Goal: Information Seeking & Learning: Learn about a topic

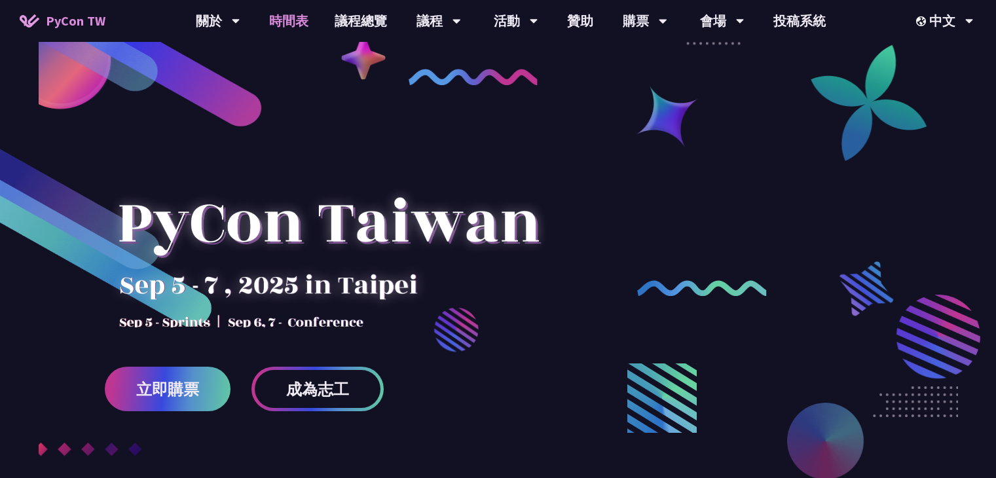
click at [291, 23] on link "時間表" at bounding box center [288, 21] width 65 height 42
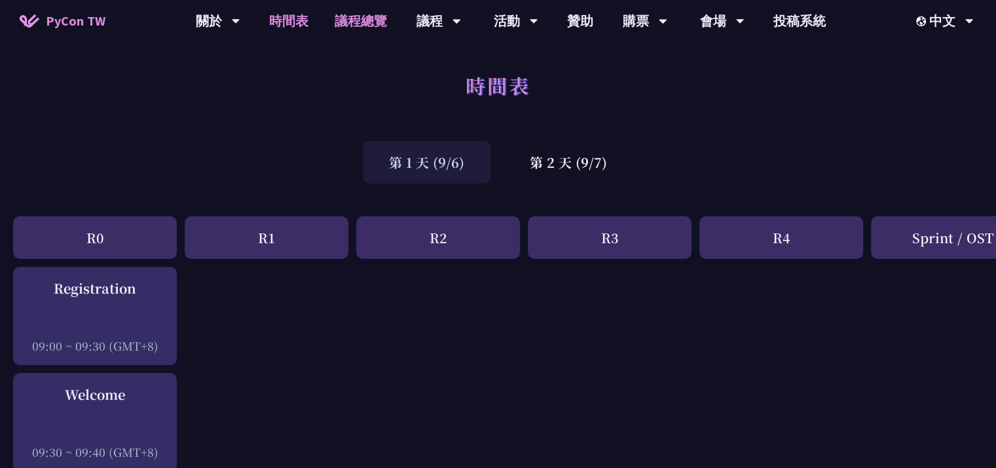
click at [369, 26] on link "議程總覽" at bounding box center [361, 21] width 79 height 42
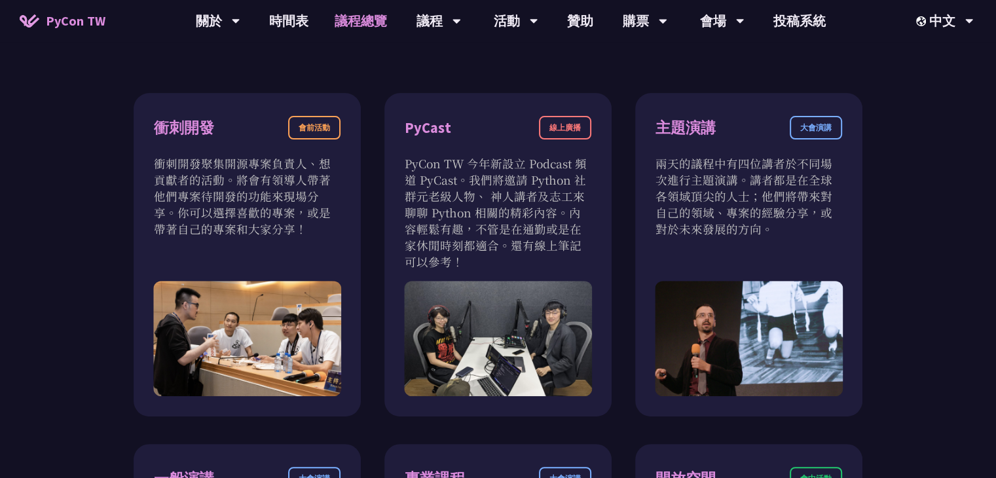
scroll to position [418, 0]
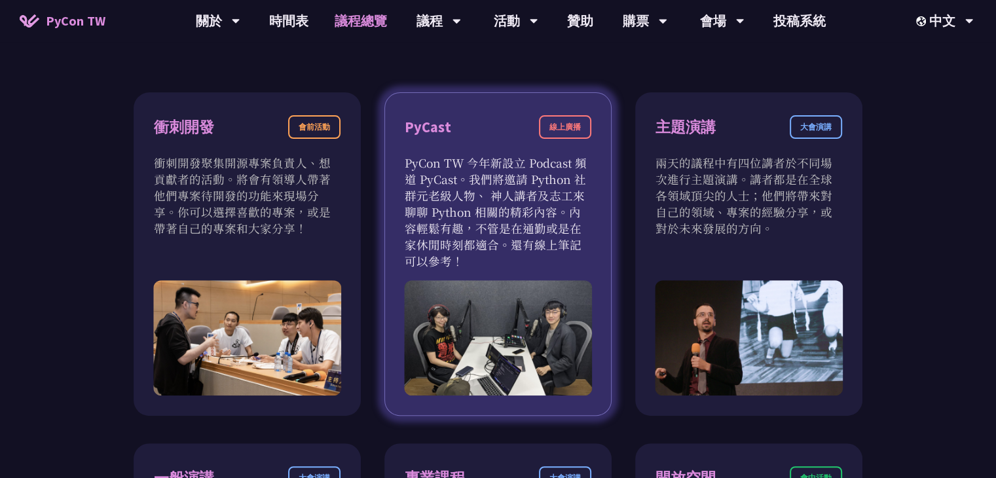
click at [597, 390] on div "PyCast 線上廣播 PyCon TW 今年新設立 Podcast 頻道 PyCast。我們將邀請 Python 社群元老級人物、 神人講者及志工來聊聊 P…" at bounding box center [497, 254] width 227 height 324
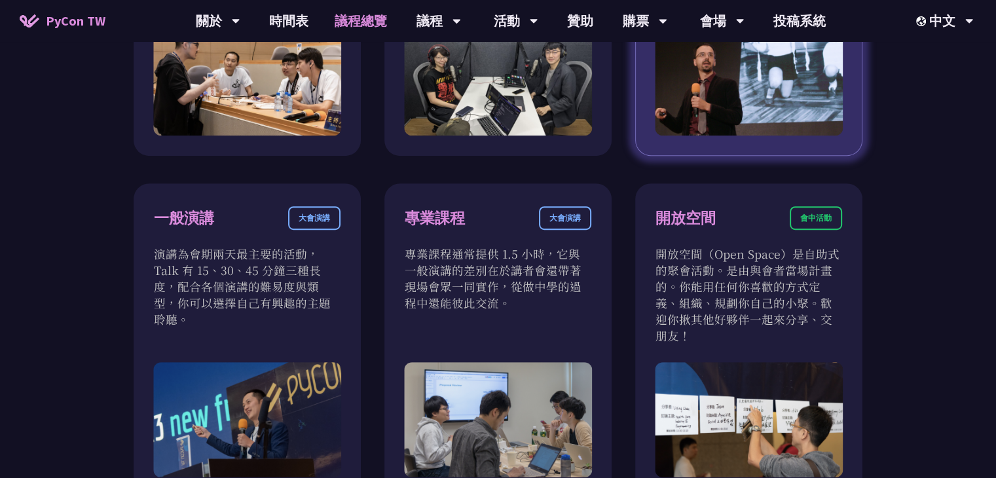
scroll to position [751, 0]
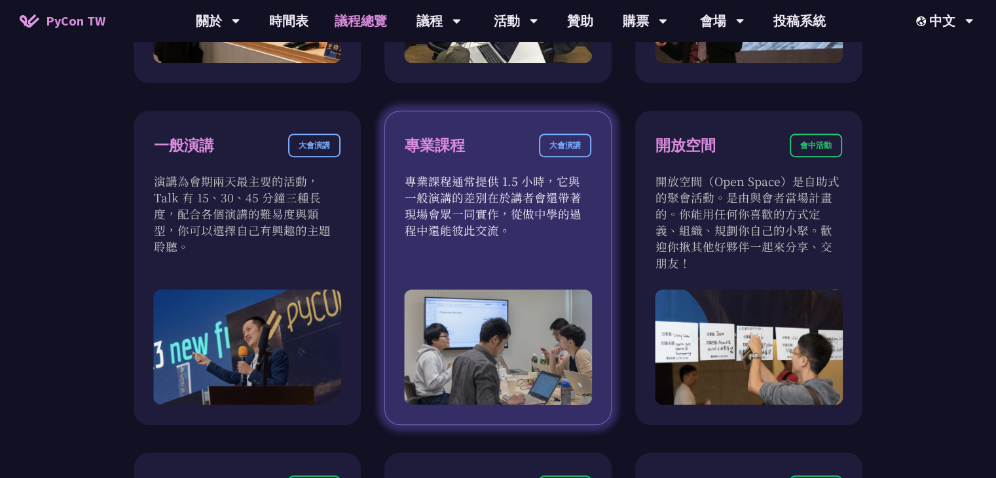
click at [554, 189] on p "專業課程通常提供 1.5 小時，它與一般演講的差別在於講者會還帶著現場會眾一同實作，從做中學的過程中還能彼此交流。" at bounding box center [498, 205] width 187 height 65
click at [566, 145] on div "大會演講" at bounding box center [565, 146] width 52 height 24
click at [440, 136] on div "專業課程" at bounding box center [435, 145] width 60 height 23
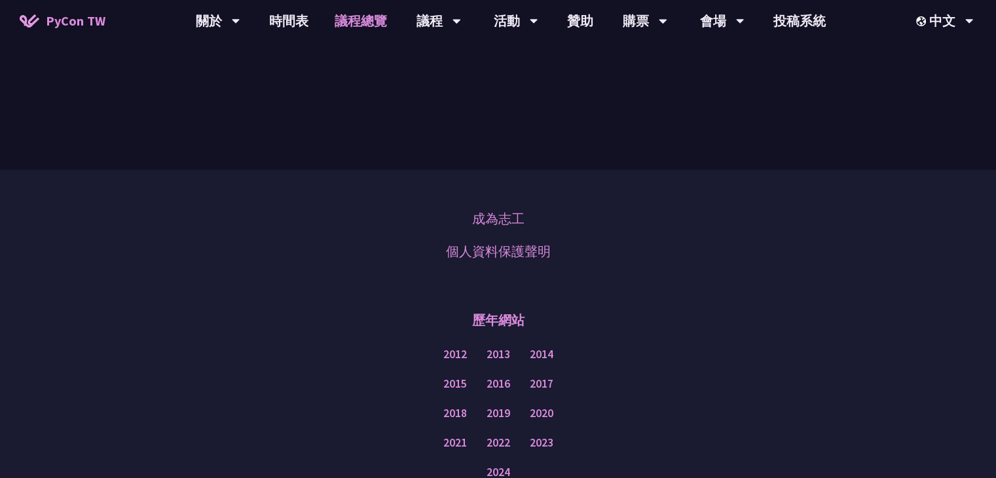
scroll to position [1624, 0]
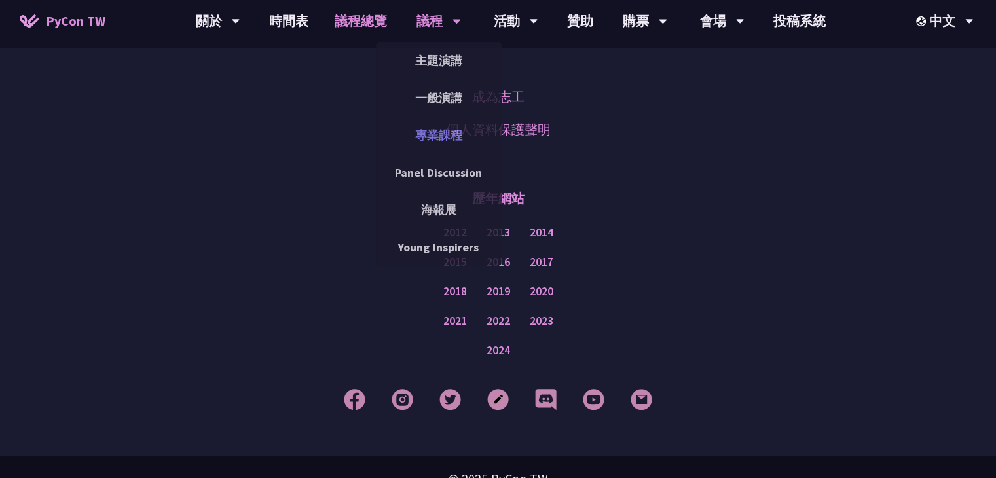
click at [438, 149] on link "專業課程" at bounding box center [439, 135] width 126 height 31
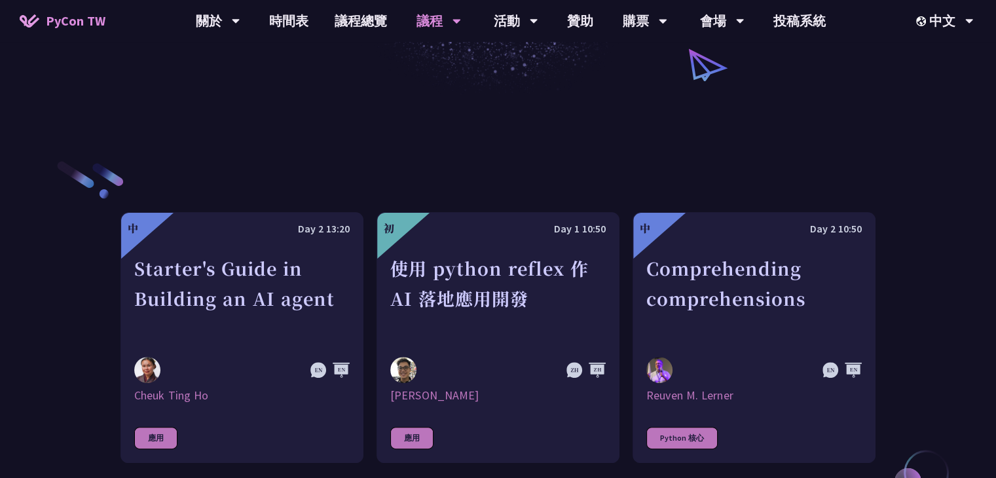
scroll to position [351, 0]
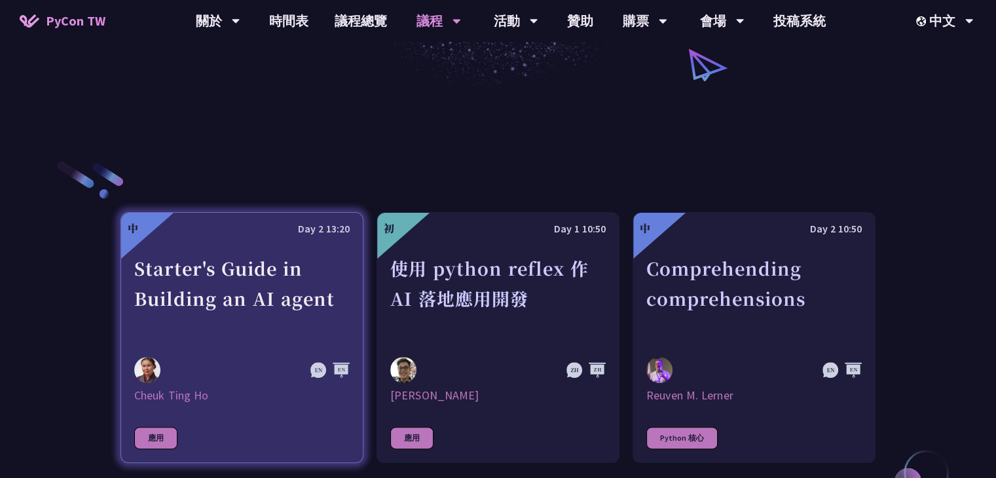
click at [217, 261] on div "Starter's Guide in Building an AI agent" at bounding box center [241, 298] width 215 height 90
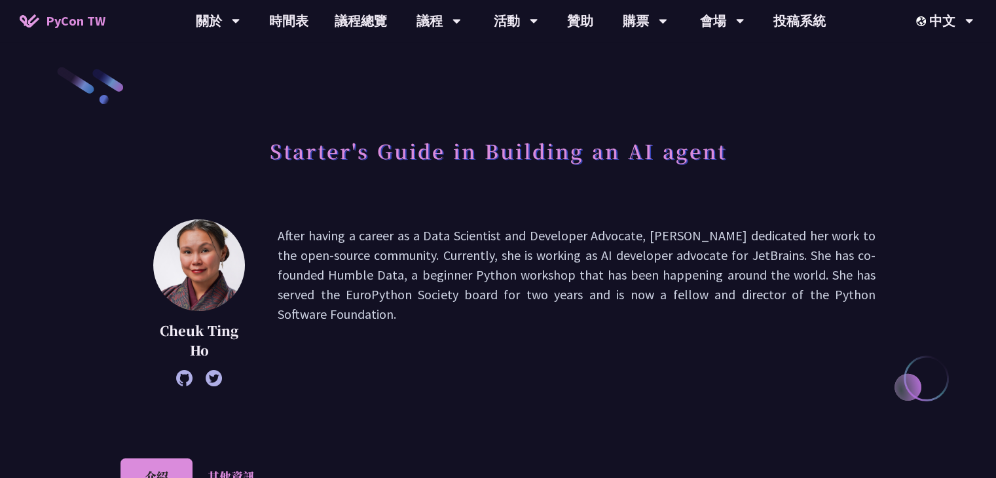
scroll to position [126, 0]
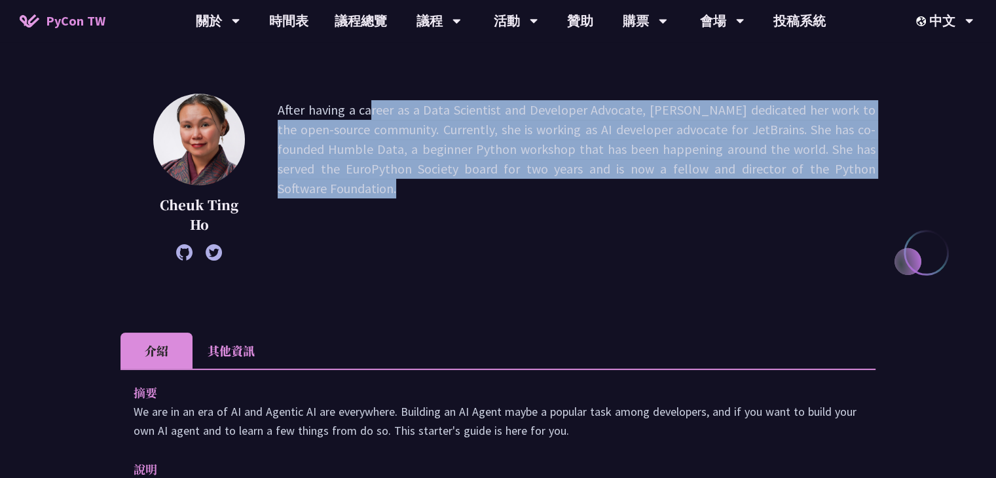
drag, startPoint x: 269, startPoint y: 111, endPoint x: 295, endPoint y: 210, distance: 102.1
click at [295, 210] on div "[PERSON_NAME] After having a career as a Data Scientist and Developer Advocate,…" at bounding box center [497, 177] width 755 height 167
click at [295, 210] on p "After having a career as a Data Scientist and Developer Advocate, [PERSON_NAME]…" at bounding box center [577, 177] width 598 height 154
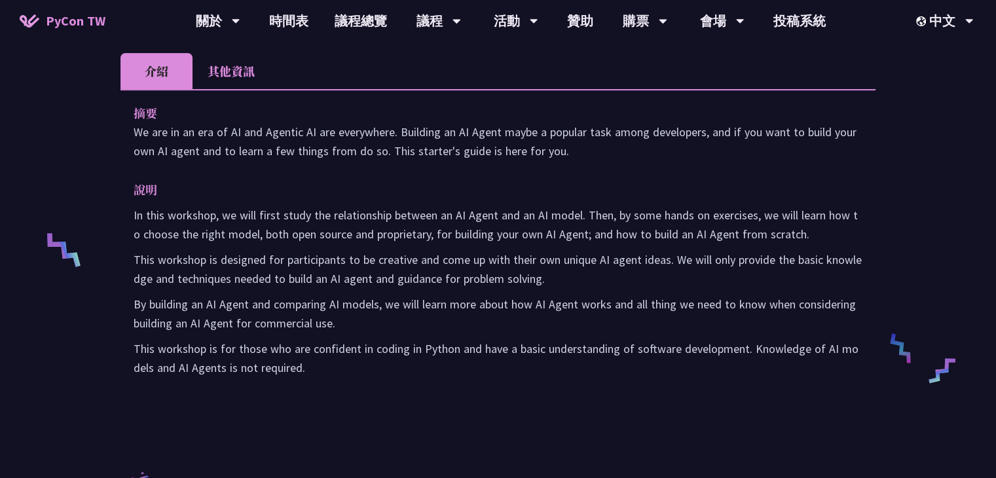
scroll to position [0, 0]
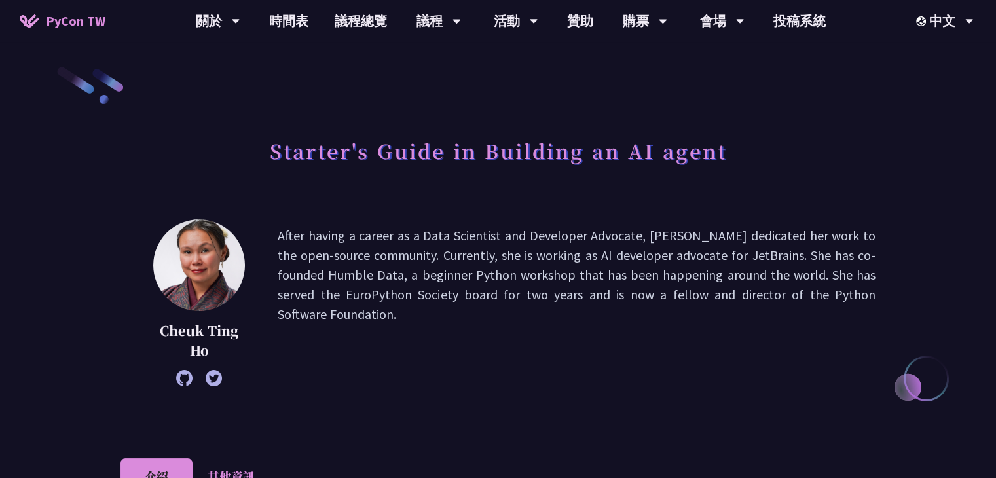
drag, startPoint x: 280, startPoint y: 240, endPoint x: 350, endPoint y: 350, distance: 129.5
click at [350, 350] on p "After having a career as a Data Scientist and Developer Advocate, [PERSON_NAME]…" at bounding box center [577, 303] width 598 height 154
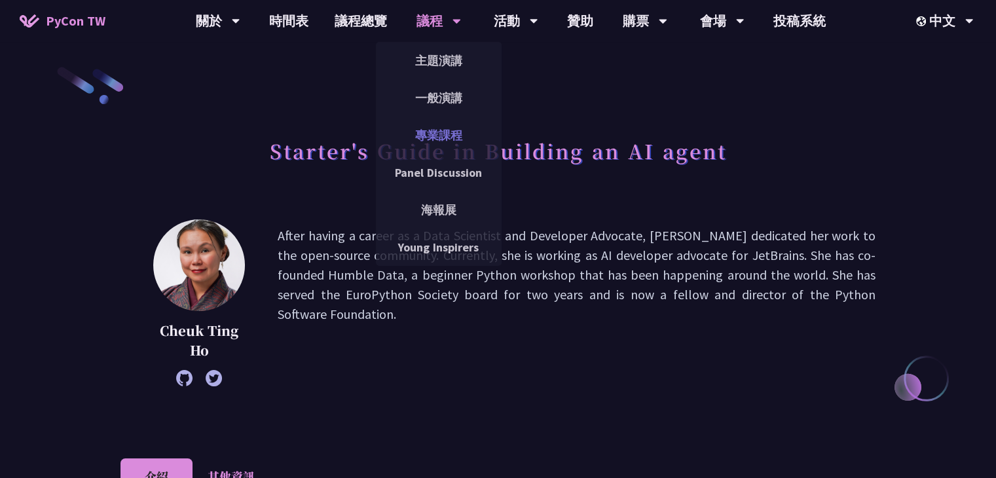
click at [456, 139] on link "專業課程" at bounding box center [439, 135] width 126 height 31
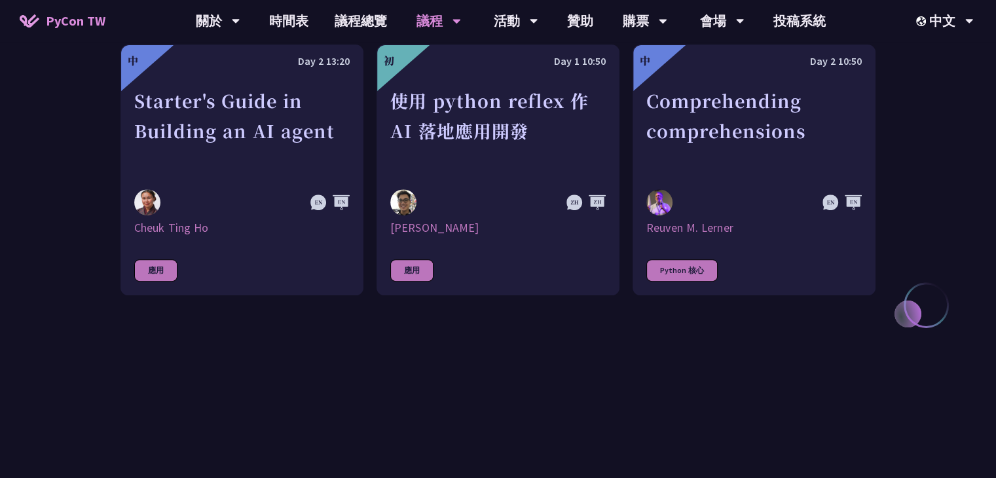
scroll to position [520, 0]
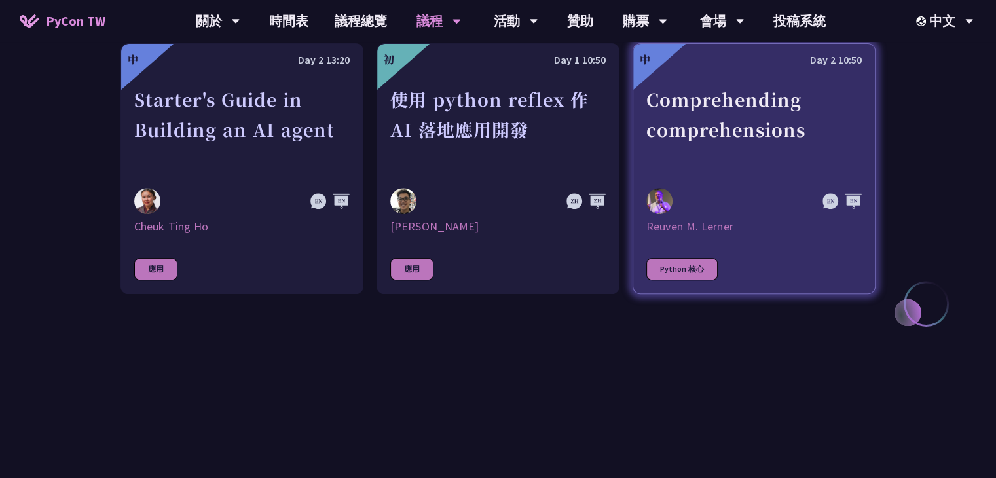
click at [775, 74] on div at bounding box center [753, 76] width 215 height 16
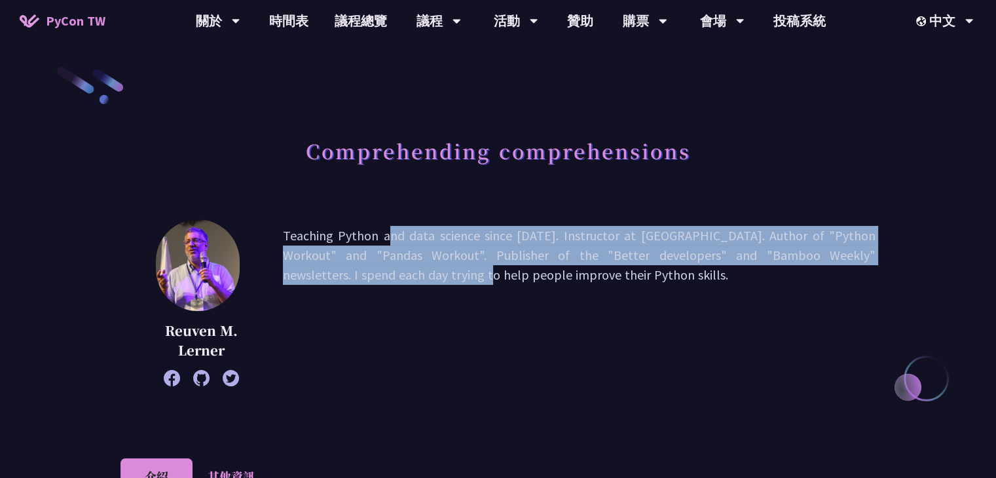
drag, startPoint x: 279, startPoint y: 240, endPoint x: 296, endPoint y: 294, distance: 56.3
click at [296, 294] on div "[PERSON_NAME] Lerner Teaching Python and data science since [DATE]. Instructor …" at bounding box center [497, 302] width 755 height 167
click at [296, 294] on p "Teaching Python and data science since [DATE]. Instructor at [GEOGRAPHIC_DATA].…" at bounding box center [579, 303] width 593 height 154
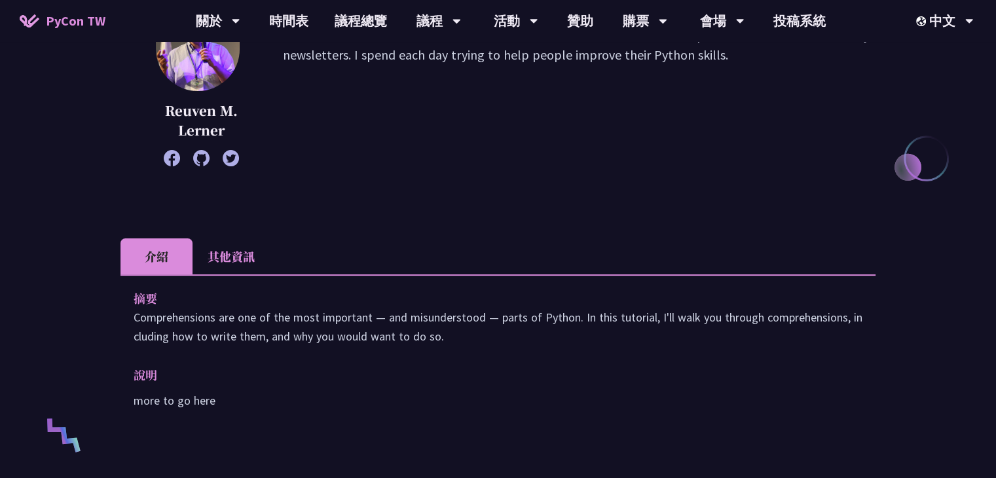
scroll to position [221, 0]
drag, startPoint x: 104, startPoint y: 315, endPoint x: 117, endPoint y: 369, distance: 55.8
click at [117, 369] on div "Comprehending comprehensions Reuven M. Lerner Teaching Python and data science …" at bounding box center [498, 343] width 996 height 1128
drag, startPoint x: 110, startPoint y: 331, endPoint x: 121, endPoint y: 373, distance: 44.0
click at [121, 373] on div "Comprehending comprehensions Reuven M. Lerner Teaching Python and data science …" at bounding box center [498, 343] width 996 height 1128
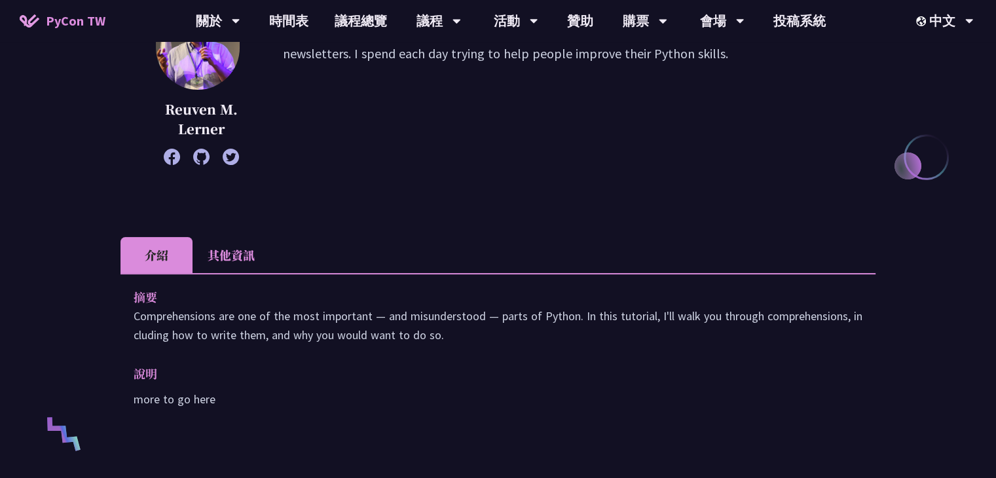
click at [121, 373] on div "摘要 Comprehensions are one of the most important — and misunderstood — parts of …" at bounding box center [497, 357] width 755 height 168
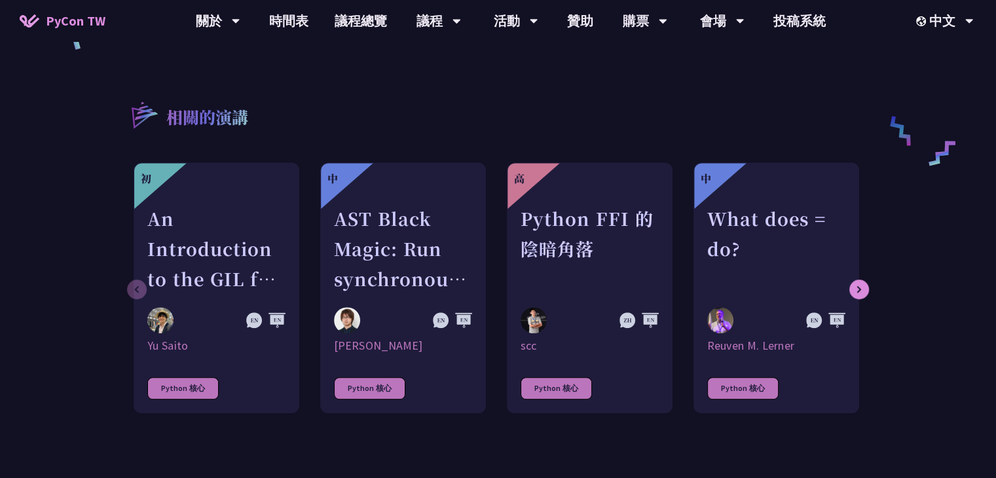
scroll to position [622, 0]
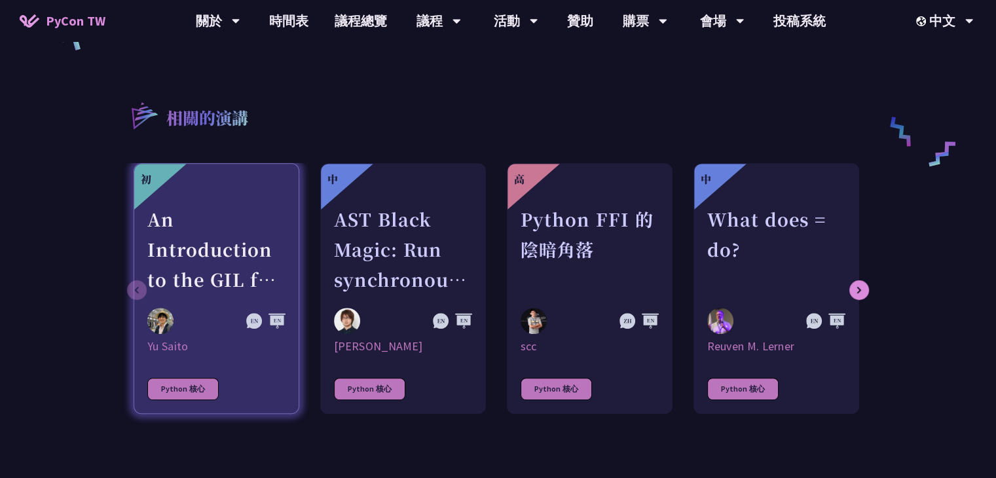
click at [228, 188] on div at bounding box center [216, 196] width 138 height 16
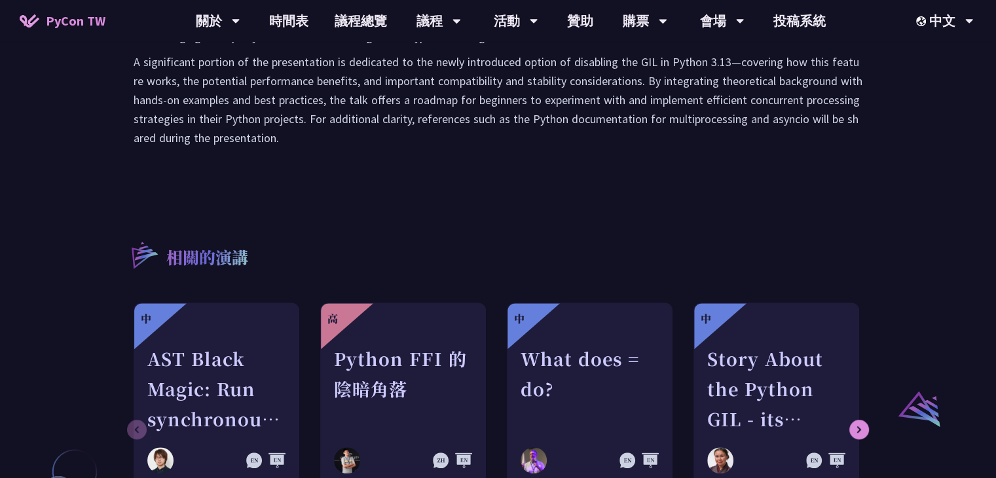
scroll to position [749, 0]
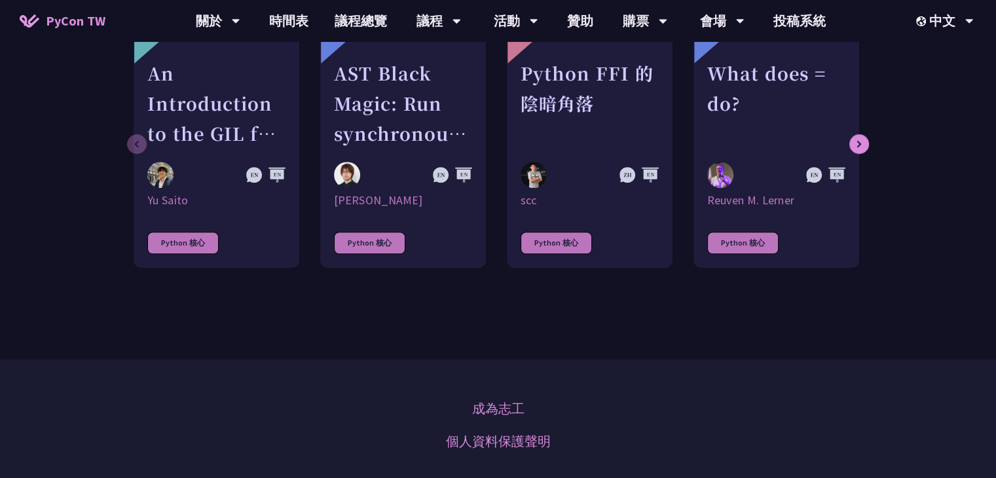
scroll to position [767, 0]
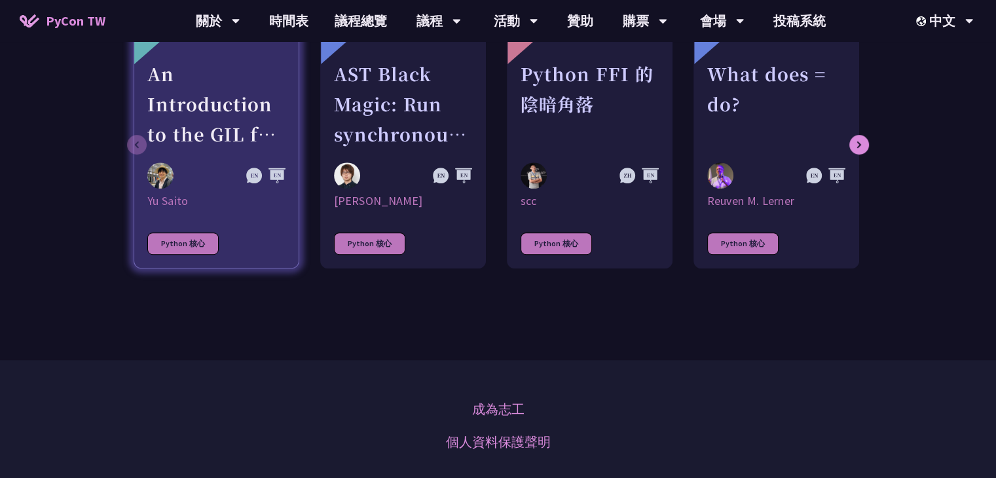
click at [181, 236] on div "Python 核心" at bounding box center [182, 243] width 71 height 22
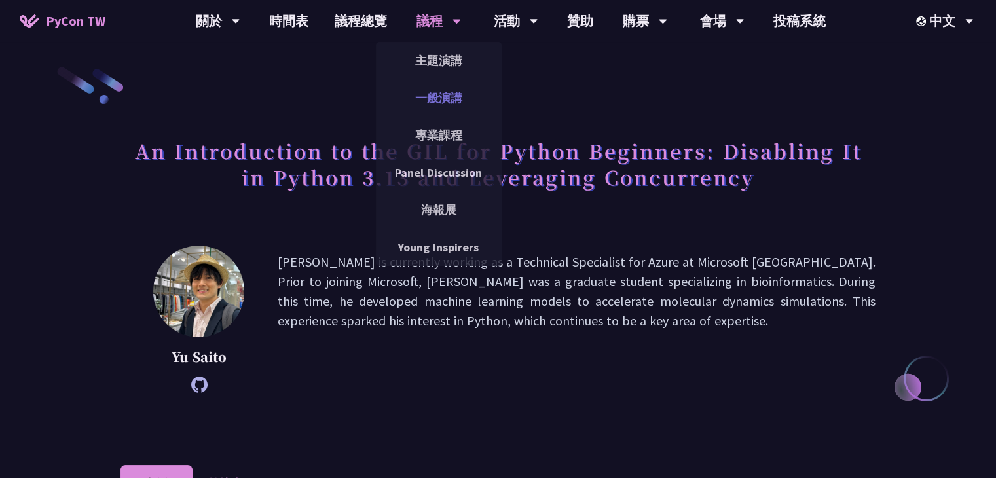
click at [437, 96] on link "一般演講" at bounding box center [439, 98] width 126 height 31
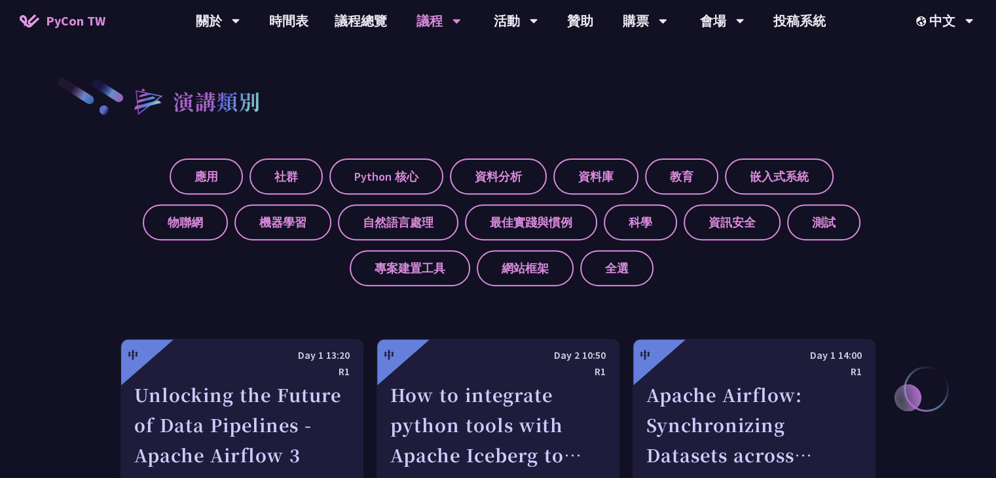
scroll to position [436, 0]
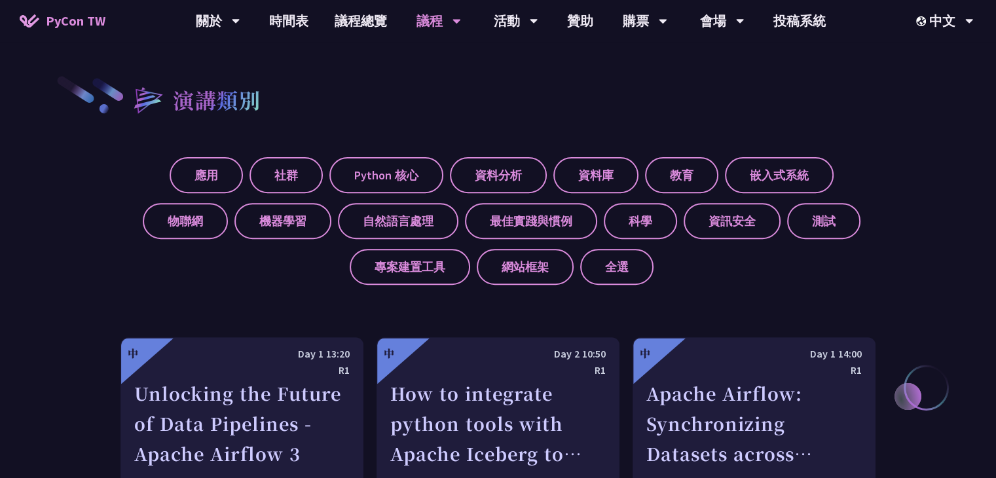
click at [394, 155] on div "應用 社群 Python 核心 資料分析 資料庫 教育 嵌入式系統 物聯網 機器學習 自然語言處理 最佳實踐與慣例 科學 資訊安全 測試 專案建置工具 網站框…" at bounding box center [497, 216] width 755 height 138
click at [387, 168] on label "Python 核心" at bounding box center [386, 175] width 114 height 36
click at [0, 0] on input "Python 核心" at bounding box center [0, 0] width 0 height 0
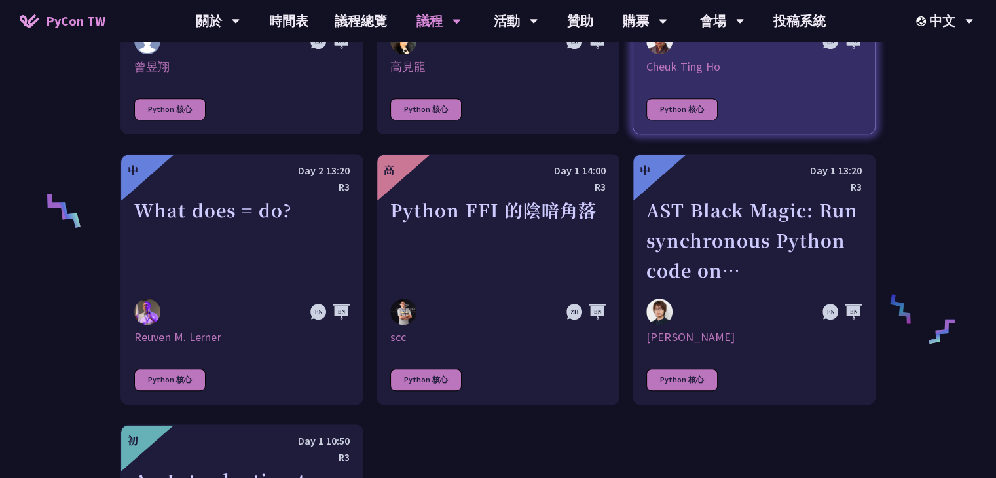
scroll to position [889, 0]
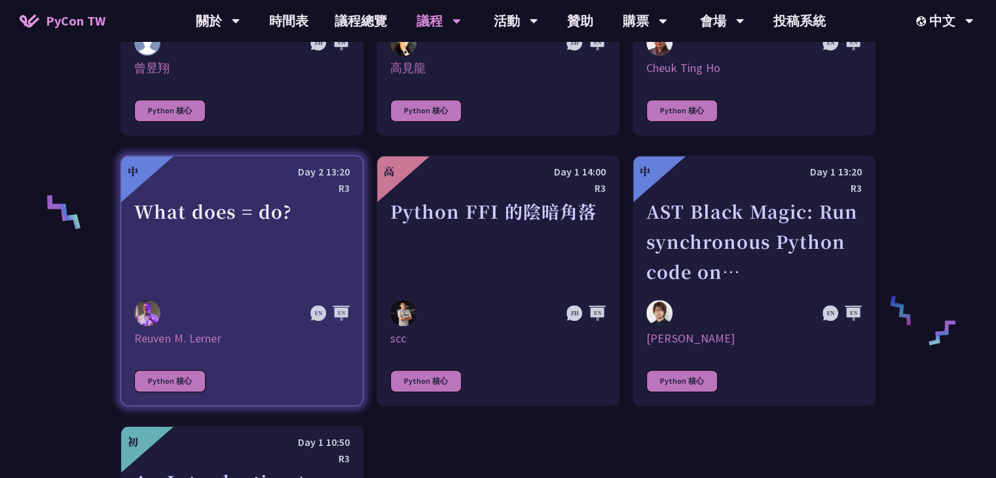
click at [347, 204] on div "What does = do?" at bounding box center [241, 241] width 215 height 90
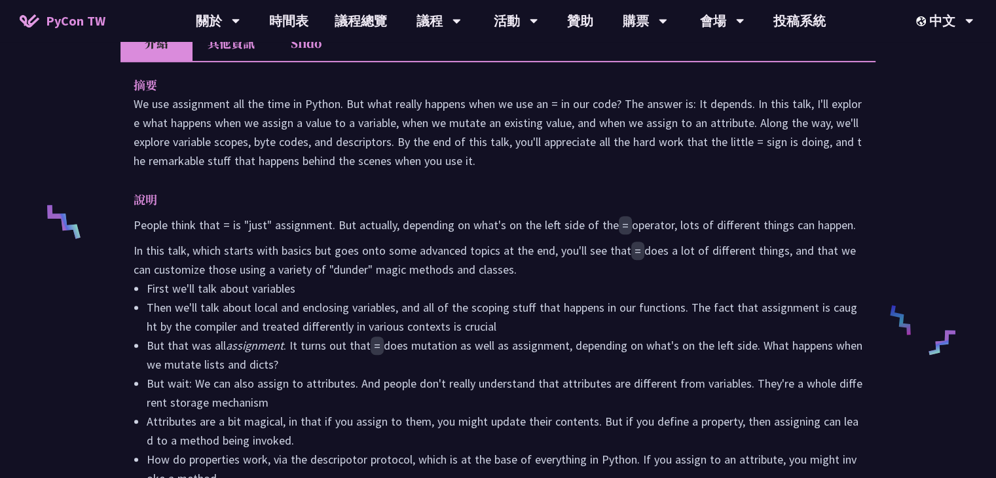
scroll to position [437, 0]
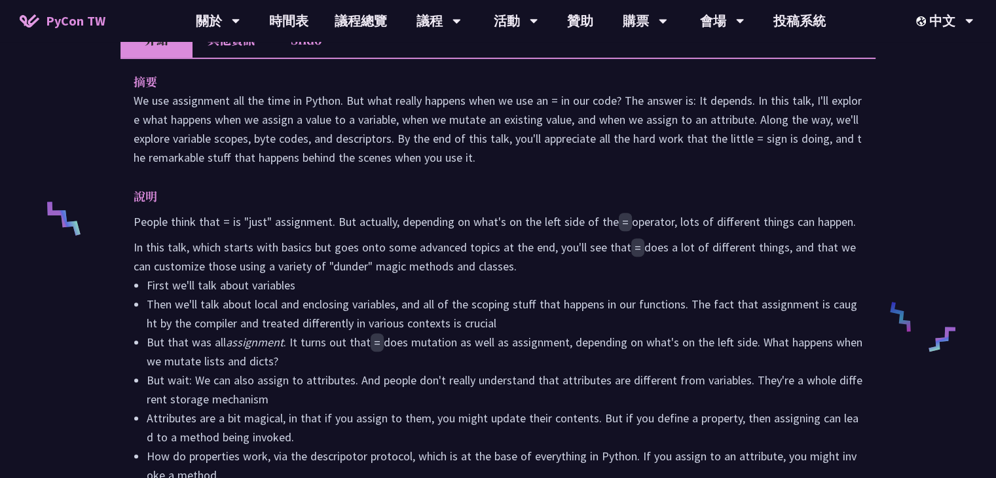
drag, startPoint x: 92, startPoint y: 257, endPoint x: 113, endPoint y: 380, distance: 124.4
click at [113, 380] on div "What does = do? [PERSON_NAME] Lerner Teaching Python and data science since [DA…" at bounding box center [498, 304] width 996 height 1483
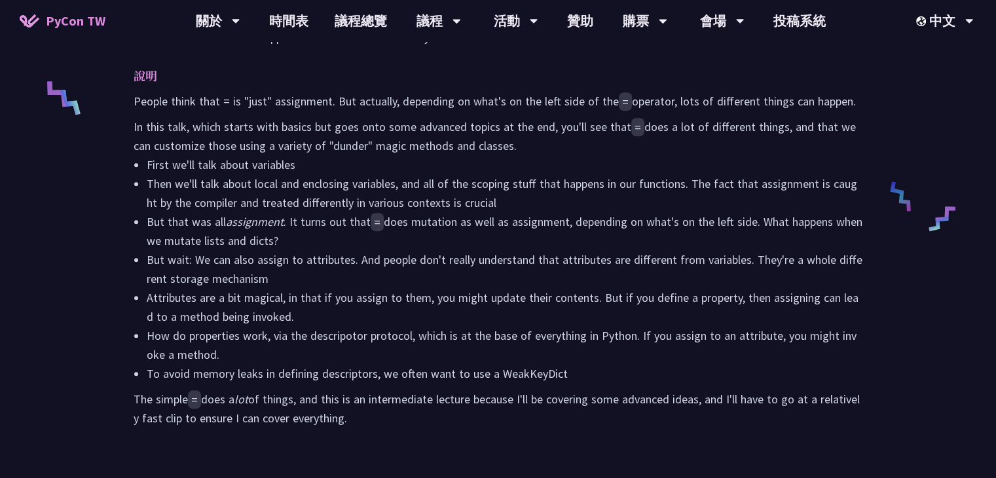
scroll to position [530, 0]
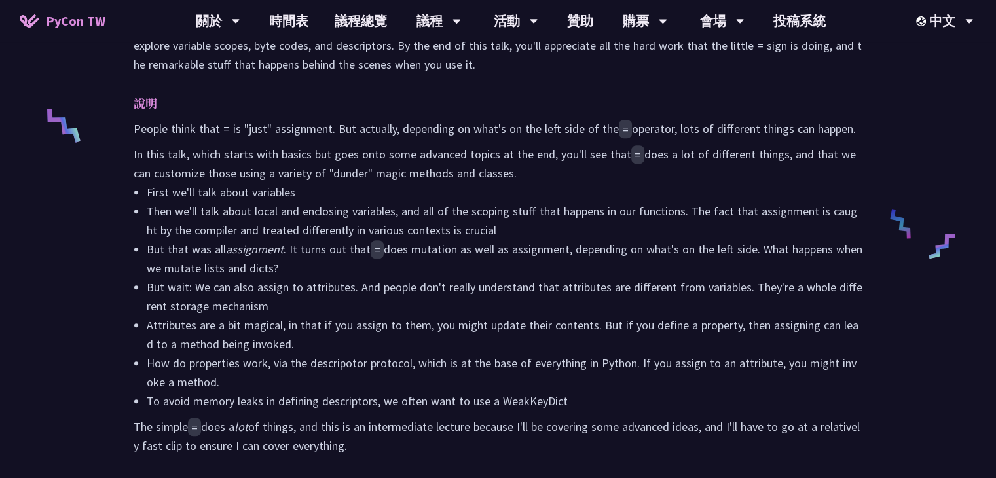
click at [18, 3] on div "PyCon TW 關於 PyCon [GEOGRAPHIC_DATA] 研討會歷史 在地社群 行為準則 時間表 議程總覽 議程 主題演講 一般演講 專業課程 …" at bounding box center [498, 21] width 996 height 42
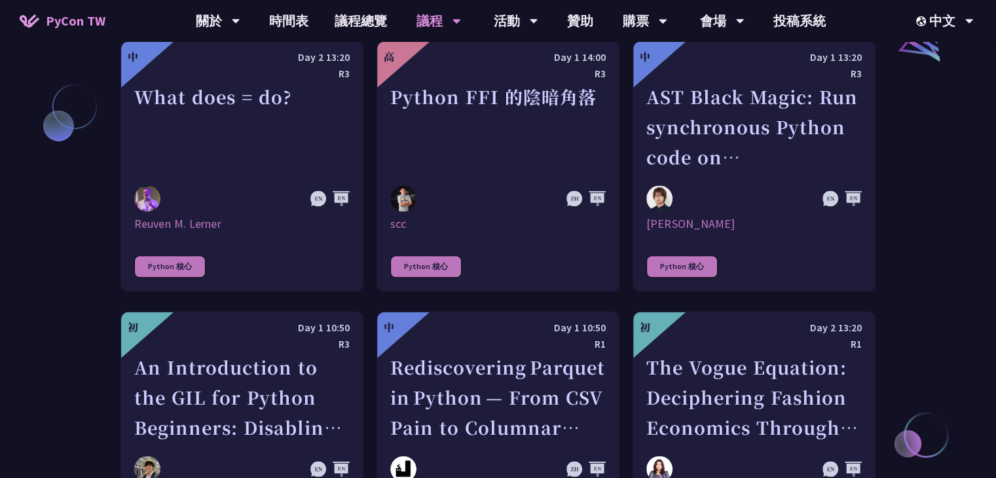
scroll to position [1559, 0]
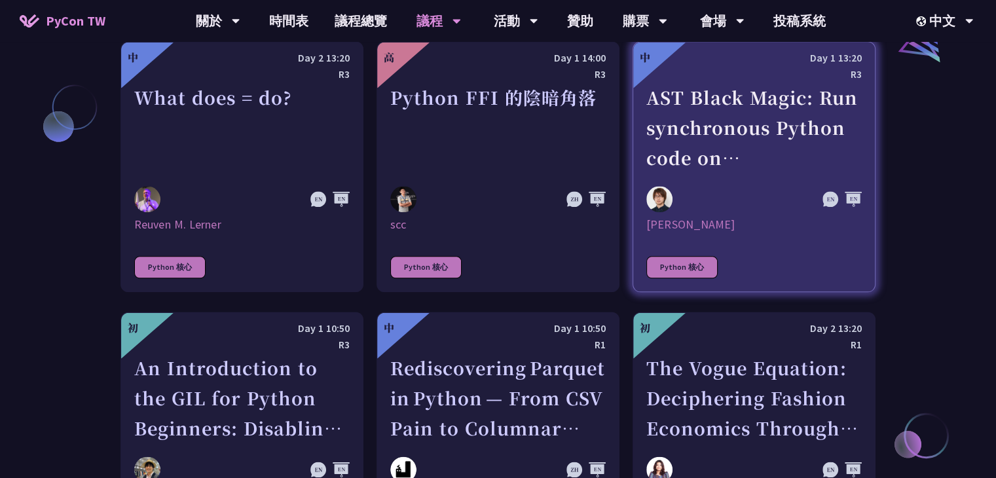
click at [765, 118] on div "AST Black Magic: Run synchronous Python code on asynchronous Pyodide" at bounding box center [753, 128] width 215 height 90
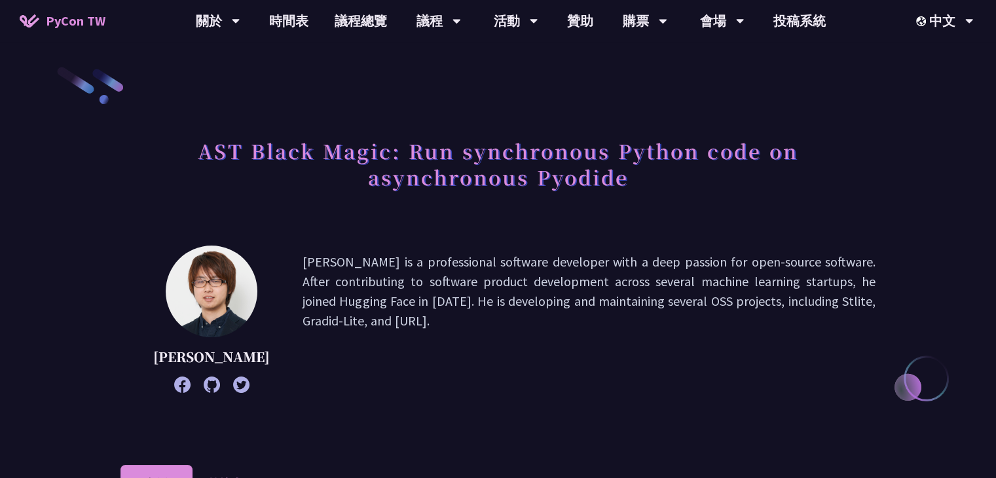
drag, startPoint x: 291, startPoint y: 257, endPoint x: 359, endPoint y: 354, distance: 118.5
click at [359, 354] on p "[PERSON_NAME] is a professional software developer with a deep passion for open…" at bounding box center [589, 319] width 573 height 134
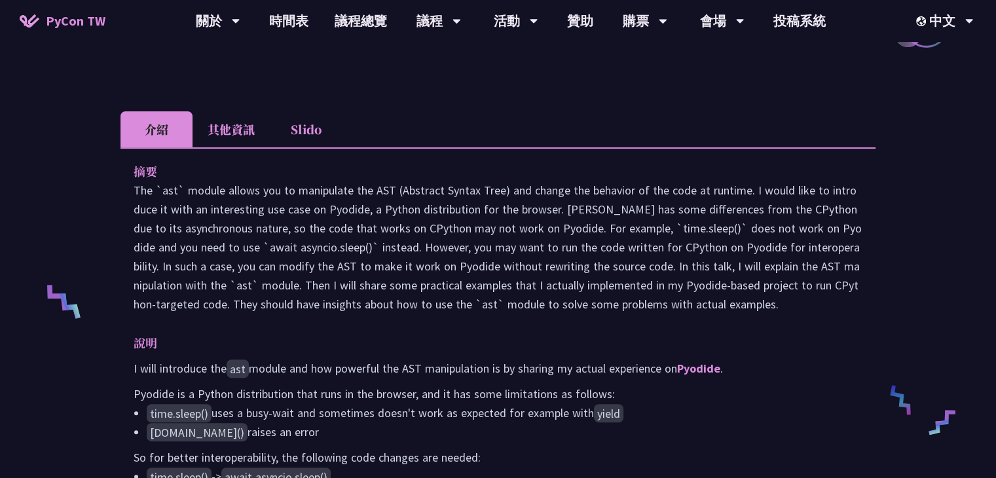
scroll to position [369, 0]
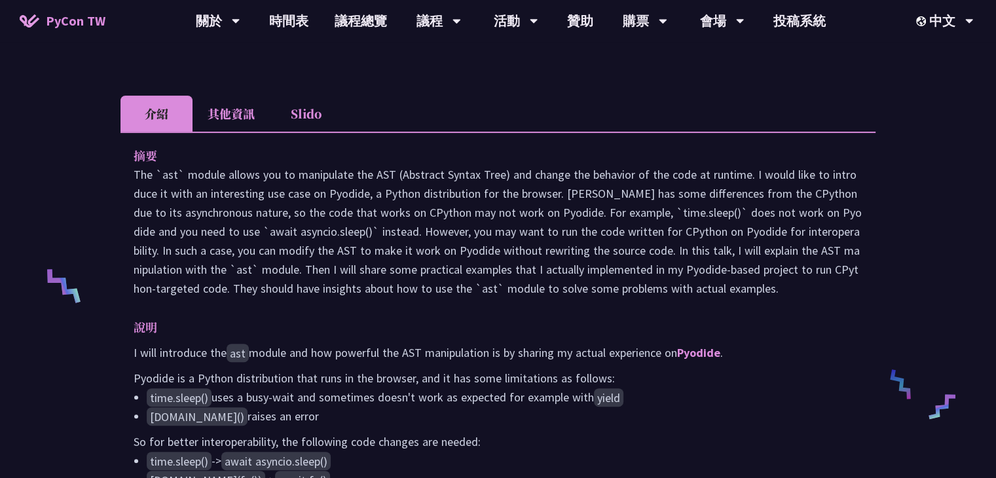
drag, startPoint x: 126, startPoint y: 191, endPoint x: 171, endPoint y: 346, distance: 161.5
click at [171, 346] on div "摘要 說明 I will introduce the ast module and how powerful the AST manipulation is …" at bounding box center [497, 444] width 755 height 625
click at [171, 337] on p "說明" at bounding box center [485, 327] width 703 height 19
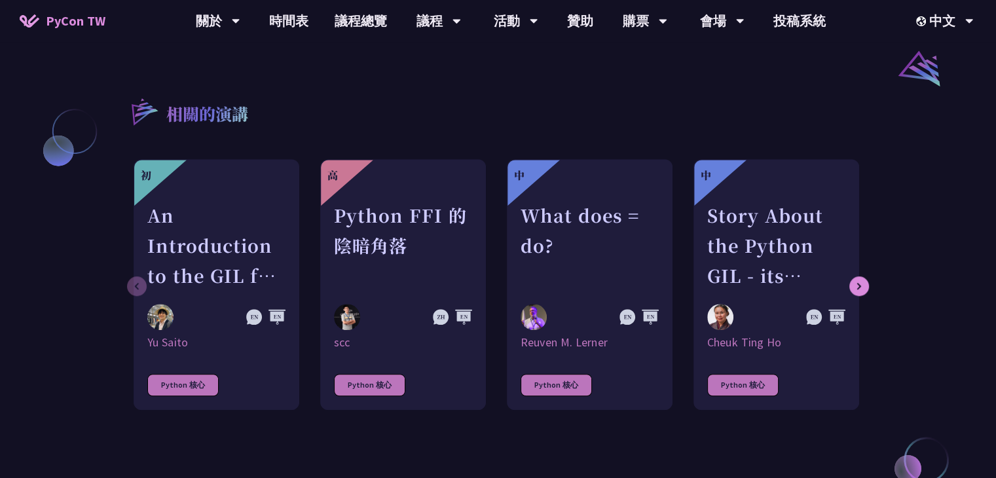
scroll to position [1090, 0]
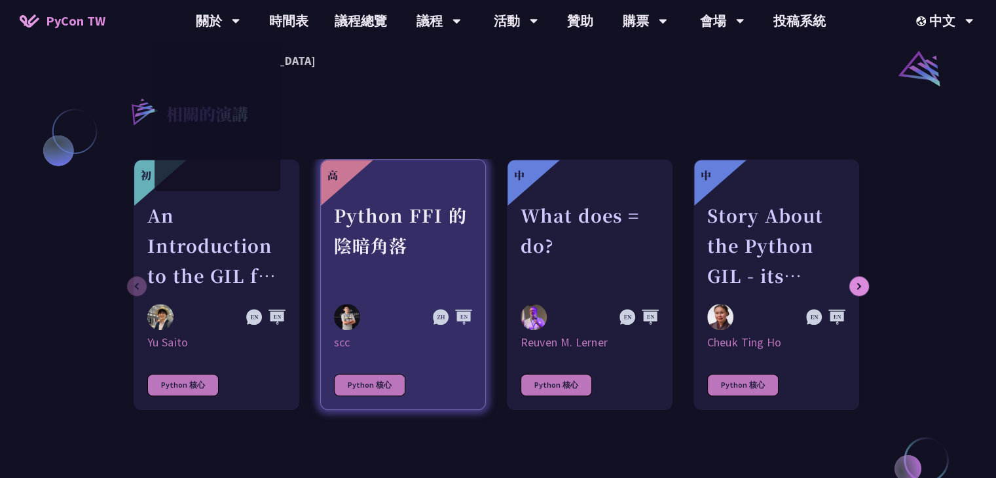
click at [424, 236] on div "Python FFI 的陰暗角落" at bounding box center [403, 245] width 138 height 90
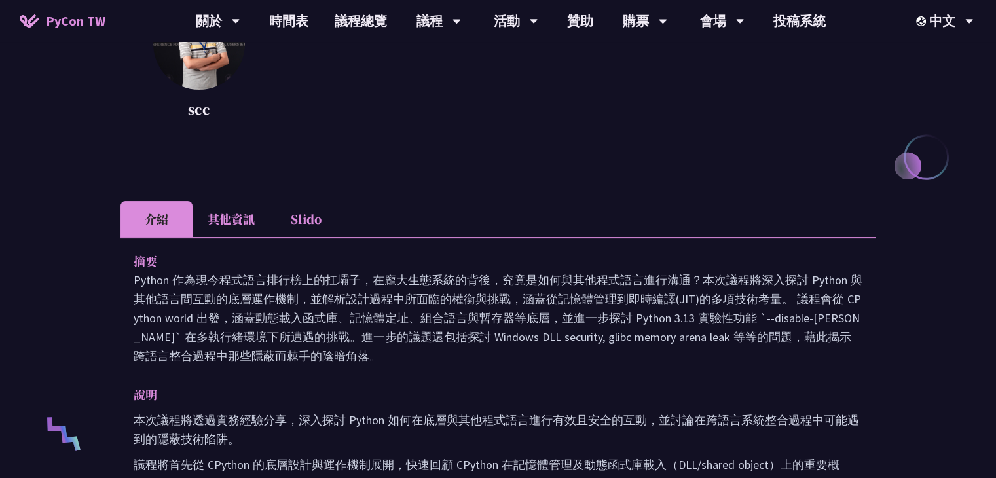
scroll to position [237, 0]
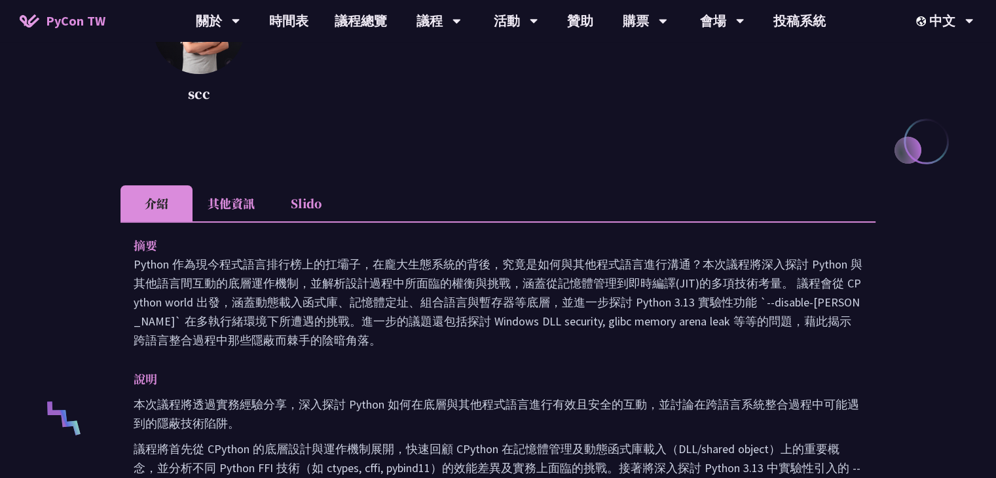
drag, startPoint x: 121, startPoint y: 246, endPoint x: 160, endPoint y: 368, distance: 127.8
click at [160, 369] on p "說明" at bounding box center [485, 378] width 703 height 19
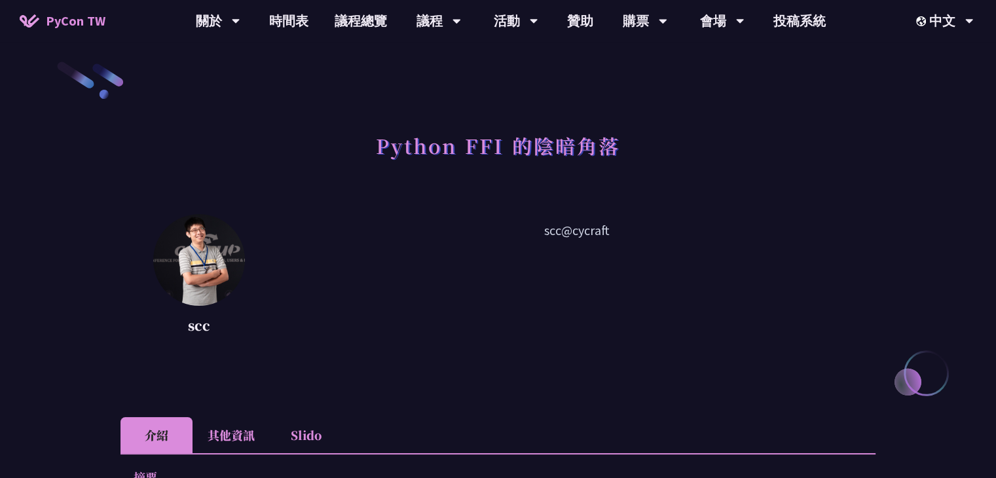
scroll to position [0, 0]
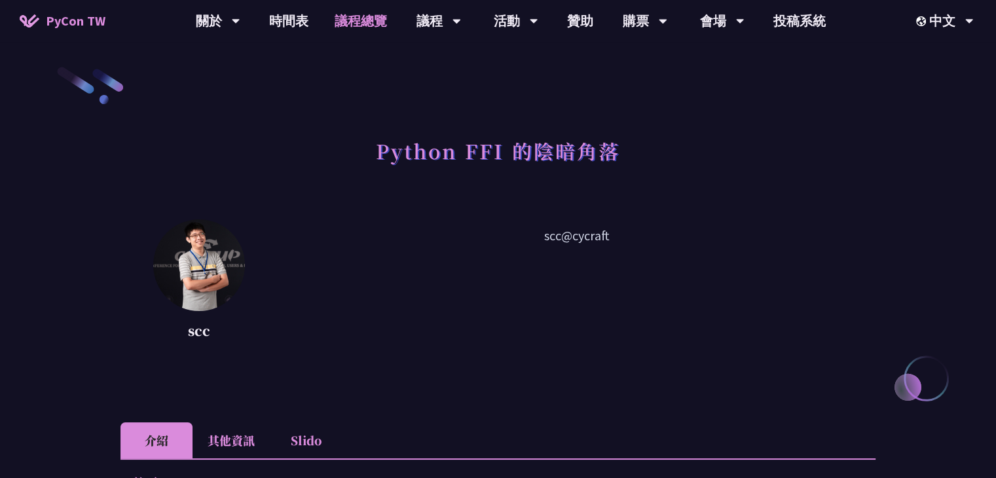
click at [354, 20] on link "議程總覽" at bounding box center [361, 21] width 79 height 42
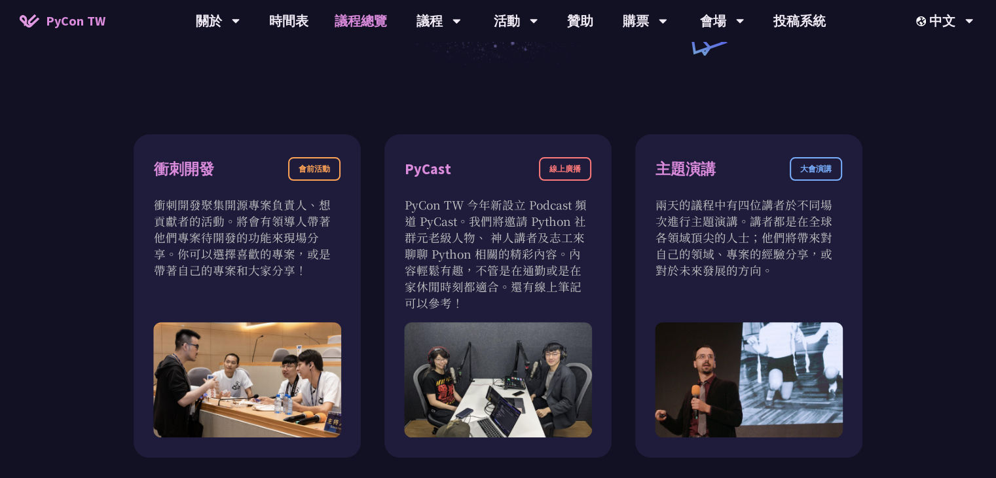
scroll to position [406, 0]
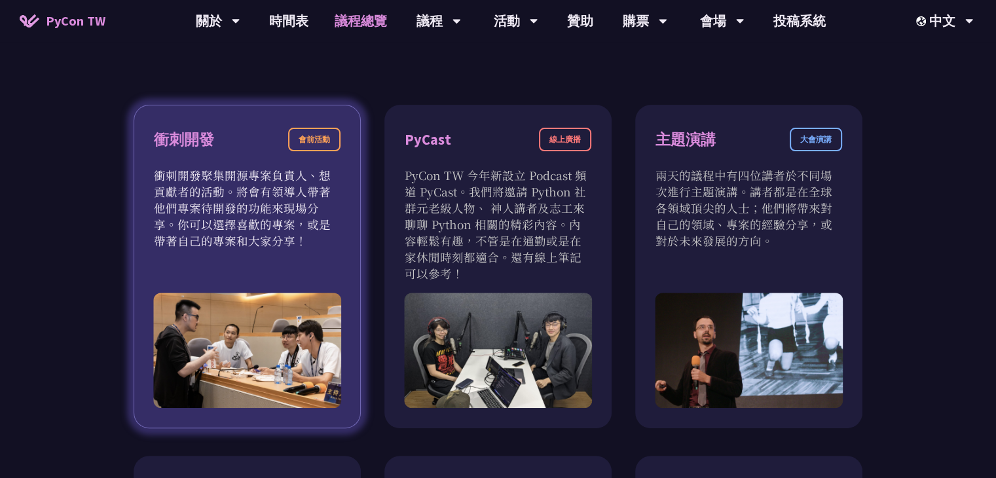
click at [246, 189] on p "衝刺開發聚集開源專案負責人、想貢獻者的活動。將會有領導人帶著他們專案待開發的功能來現場分享。你可以選擇喜歡的專案，或是帶著自己的專案和大家分享！" at bounding box center [247, 208] width 187 height 82
click at [192, 147] on div "衝刺開發" at bounding box center [184, 139] width 60 height 23
drag, startPoint x: 150, startPoint y: 182, endPoint x: 223, endPoint y: 252, distance: 101.0
click at [223, 252] on div "衝刺開發 會前活動 衝刺開發聚集開源專案負責人、想貢獻者的活動。將會有領導人帶著他們專案待開發的功能來現場分享。你可以選擇喜歡的專案，或是帶著自己的專案和大家…" at bounding box center [247, 267] width 227 height 324
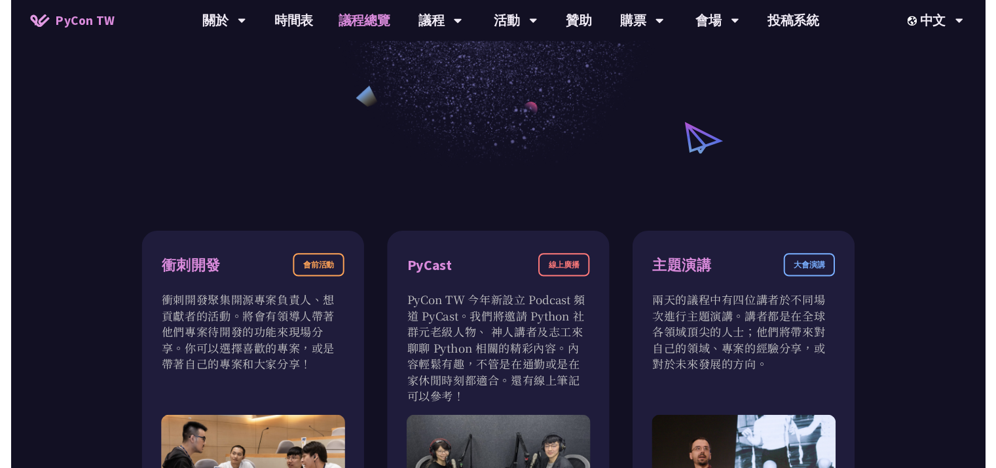
scroll to position [0, 0]
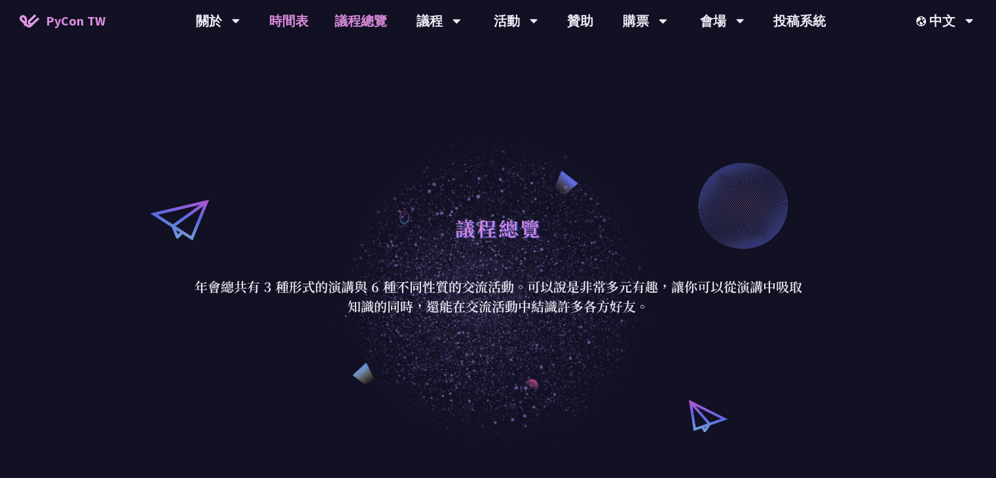
click at [291, 20] on link "時間表" at bounding box center [288, 21] width 65 height 42
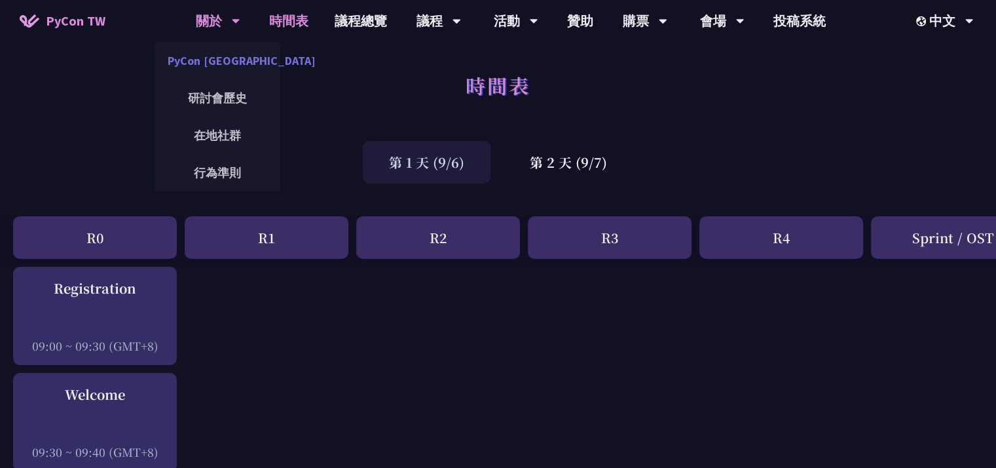
click at [236, 71] on link "PyCon [GEOGRAPHIC_DATA]" at bounding box center [218, 60] width 126 height 31
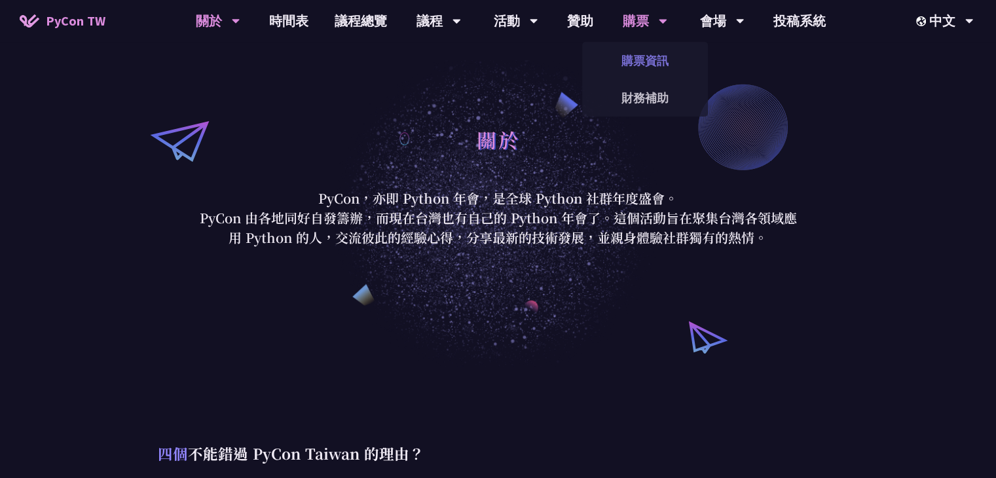
click at [647, 64] on link "購票資訊" at bounding box center [645, 60] width 126 height 31
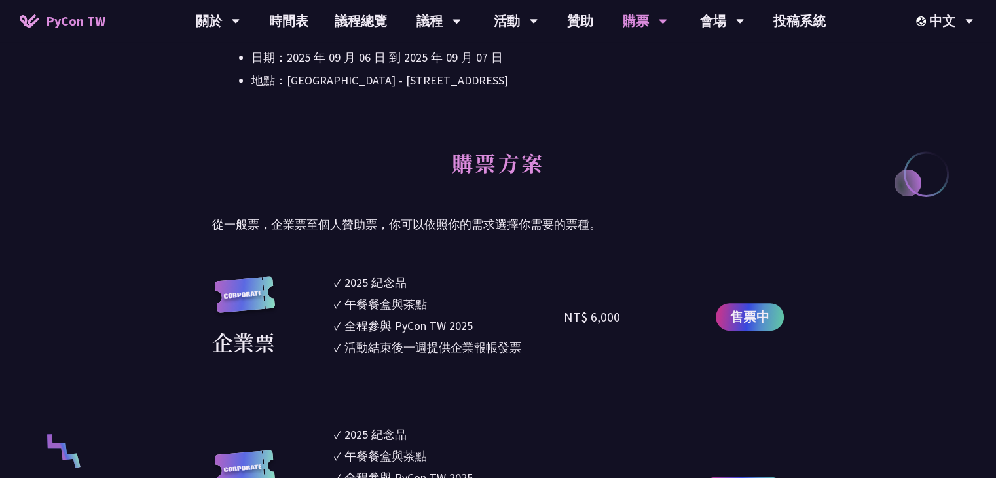
scroll to position [571, 0]
click at [363, 33] on link "議程總覽" at bounding box center [361, 21] width 79 height 42
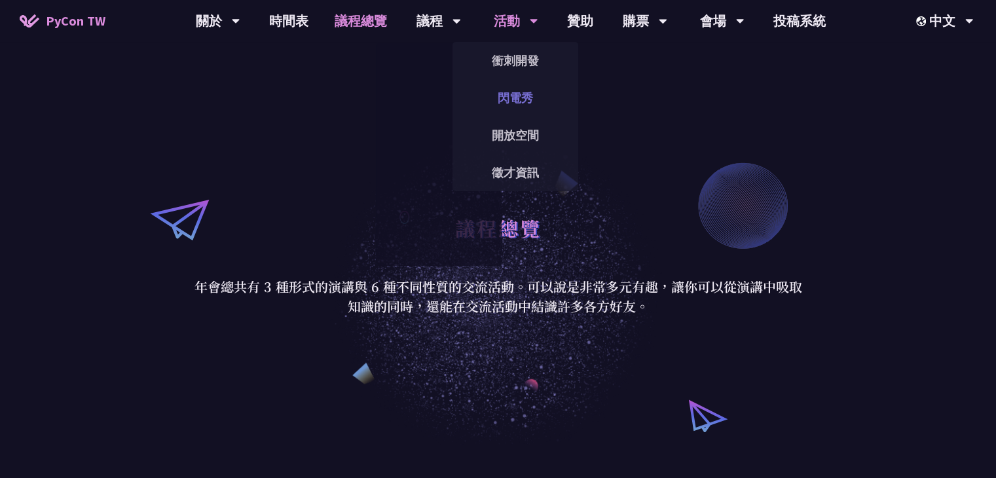
click at [562, 100] on link "閃電秀" at bounding box center [516, 98] width 126 height 31
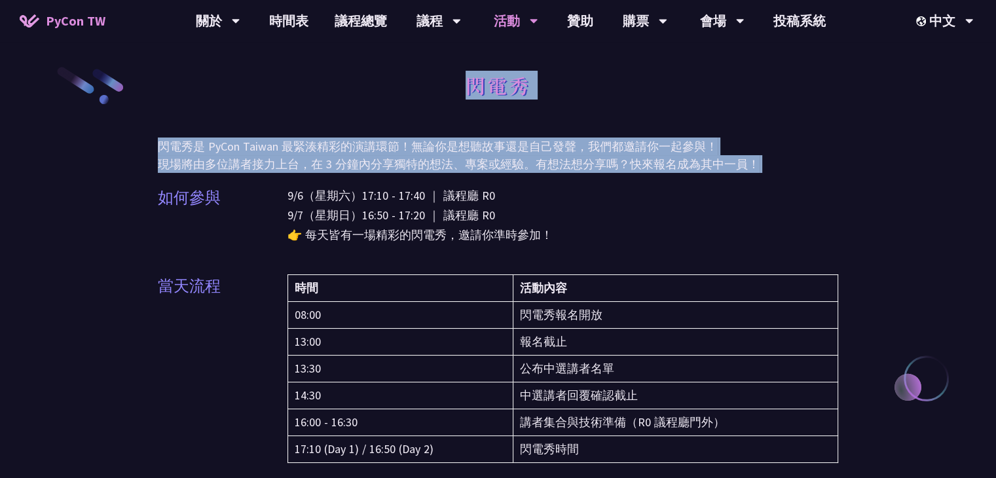
drag, startPoint x: 132, startPoint y: 126, endPoint x: 143, endPoint y: 184, distance: 58.7
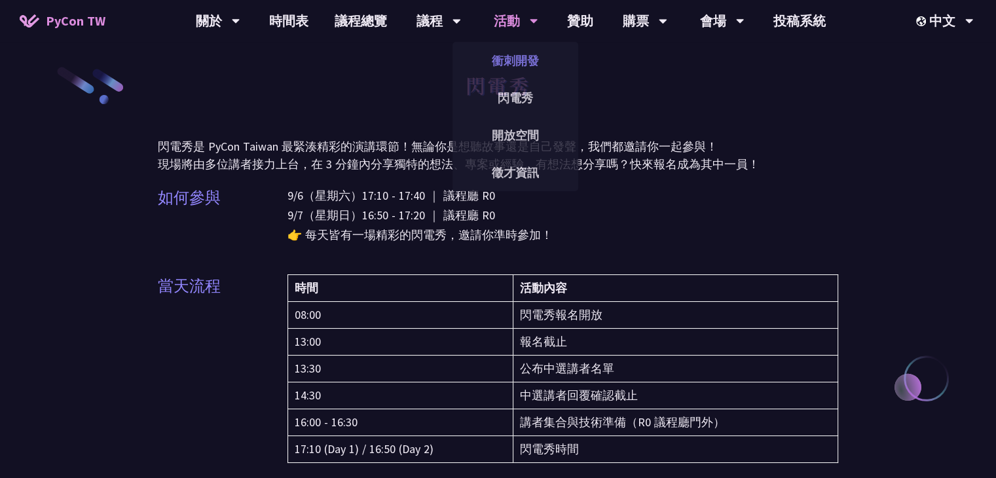
click at [520, 50] on link "衝刺開發" at bounding box center [516, 60] width 126 height 31
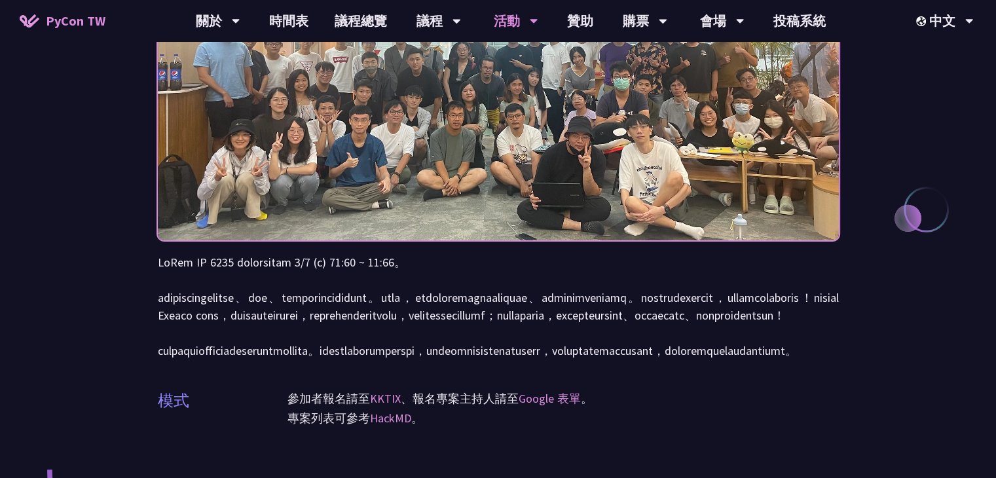
scroll to position [170, 0]
drag, startPoint x: 124, startPoint y: 237, endPoint x: 126, endPoint y: 266, distance: 28.9
click at [126, 266] on div "衝刺開發 (Sprints) 模式 參加者報名請至 KKTIX 、報名專案主持人請至 Google 表單 。 專案列表可參考 HackMD 。" at bounding box center [498, 446] width 996 height 1232
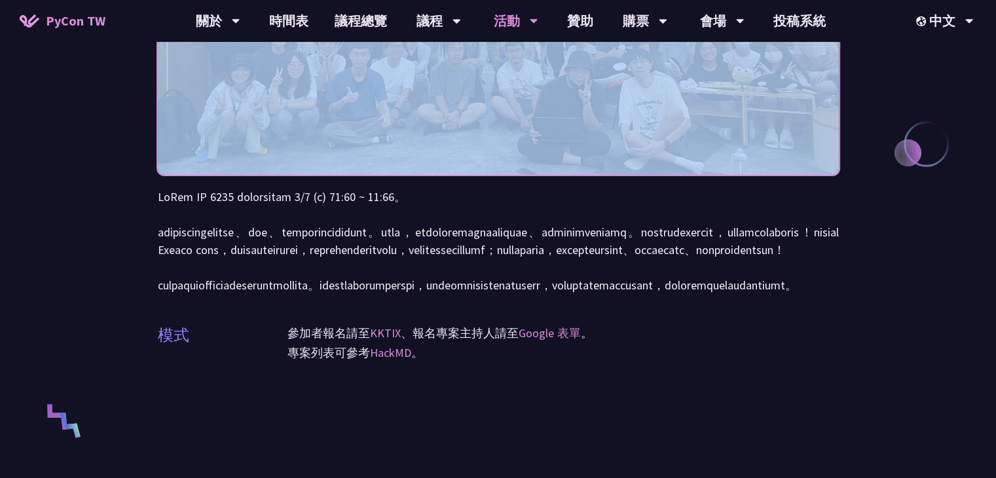
scroll to position [235, 0]
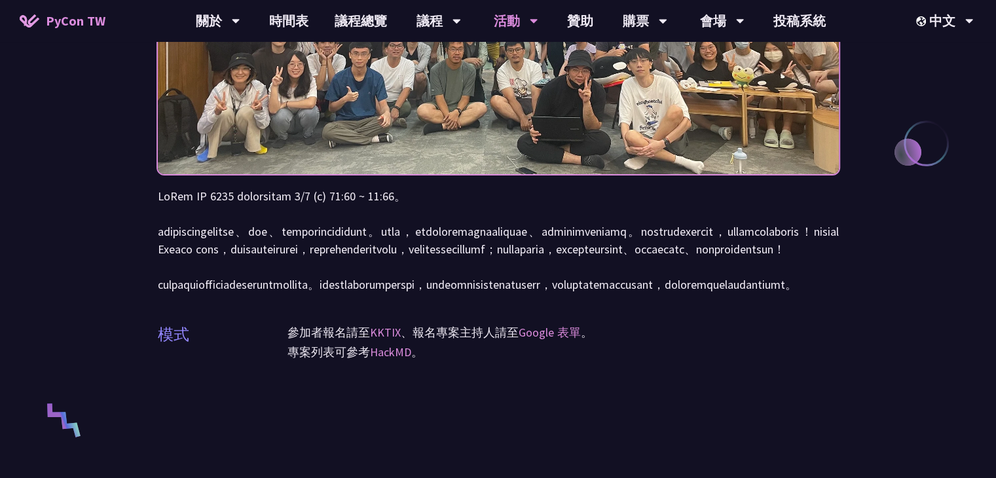
click at [126, 266] on div "衝刺開發 (Sprints) 模式 參加者報名請至 KKTIX 、報名專案主持人請至 Google 表單 。 專案列表可參考 HackMD 。" at bounding box center [498, 381] width 996 height 1232
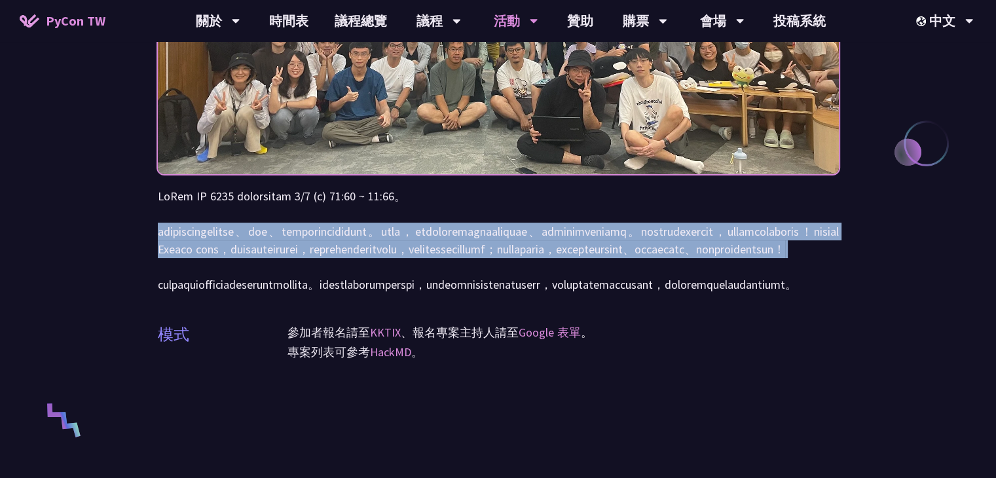
drag, startPoint x: 148, startPoint y: 235, endPoint x: 160, endPoint y: 308, distance: 74.4
click at [160, 308] on div "衝刺開發 (Sprints) 模式 參加者報名請至 KKTIX 、報名專案主持人請至 Google 表單 。 專案列表可參考 HackMD 。" at bounding box center [498, 381] width 996 height 1232
click at [160, 293] on p at bounding box center [498, 240] width 681 height 106
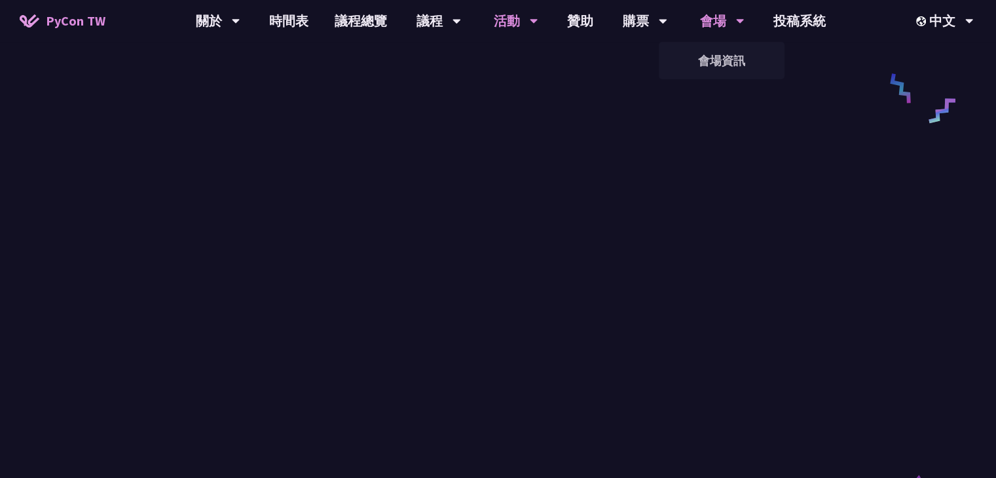
scroll to position [667, 0]
